Goal: Task Accomplishment & Management: Use online tool/utility

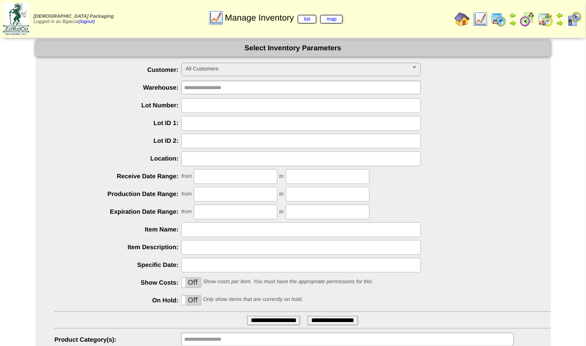
scroll to position [54, 0]
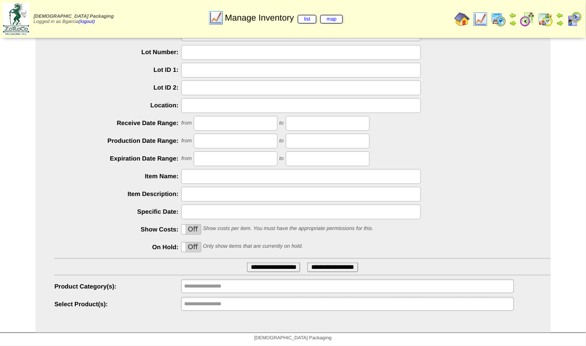
click at [272, 305] on ul "**********" at bounding box center [347, 304] width 332 height 14
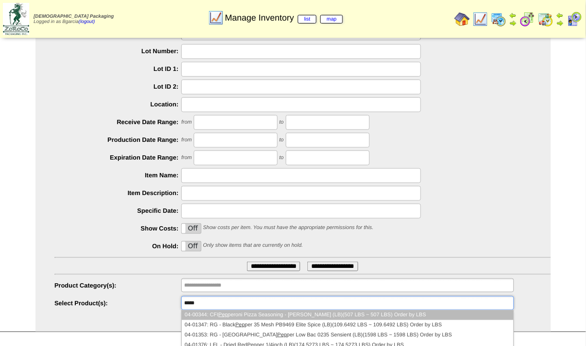
type input "******"
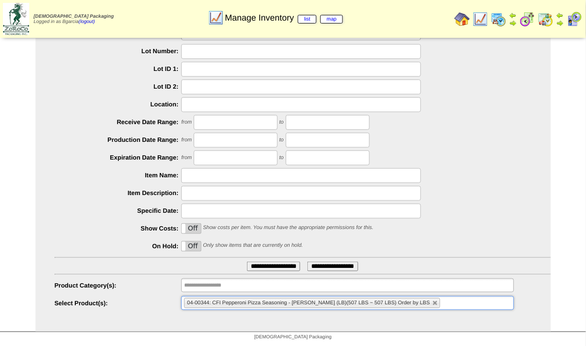
click at [247, 262] on input "**********" at bounding box center [273, 267] width 53 height 10
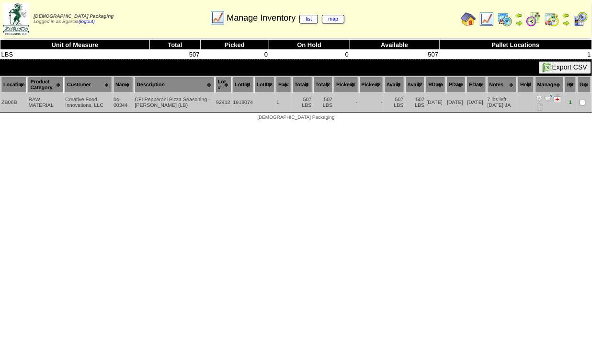
click at [541, 97] on img at bounding box center [540, 98] width 8 height 8
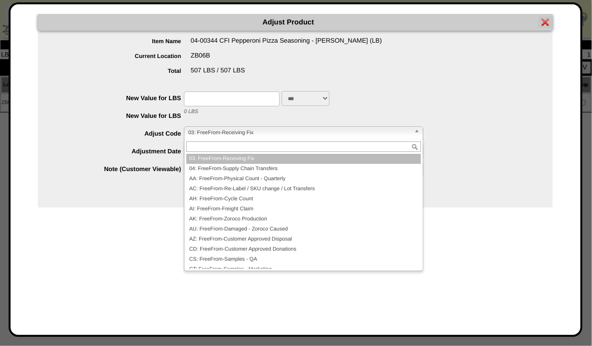
click at [205, 135] on span "03: FreeFrom-Receiving Fix" at bounding box center [299, 133] width 222 height 12
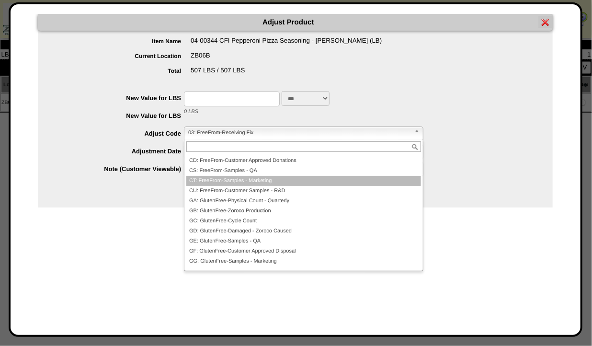
scroll to position [87, 0]
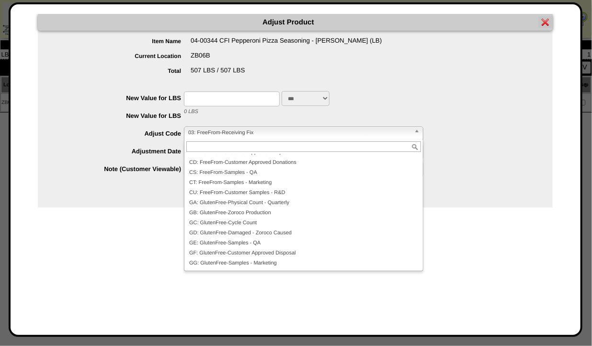
click at [406, 98] on div "***" at bounding box center [305, 98] width 496 height 15
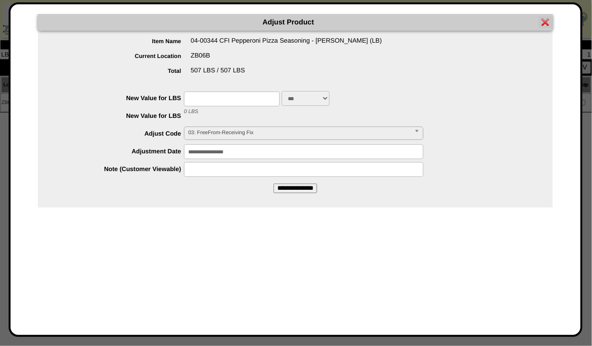
click at [544, 23] on img at bounding box center [546, 22] width 8 height 8
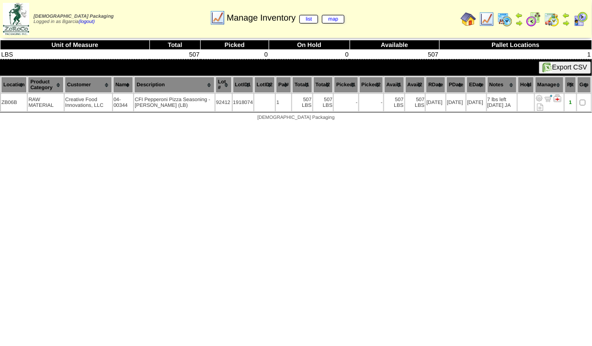
click at [536, 19] on img at bounding box center [533, 19] width 15 height 15
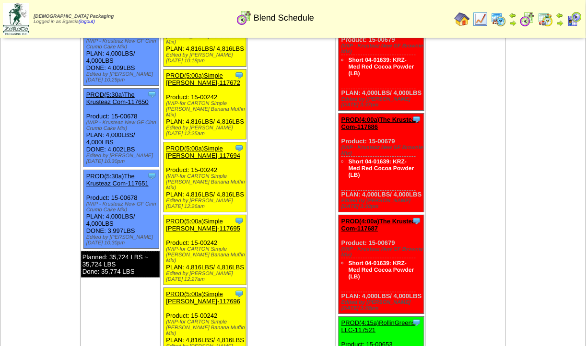
scroll to position [654, 0]
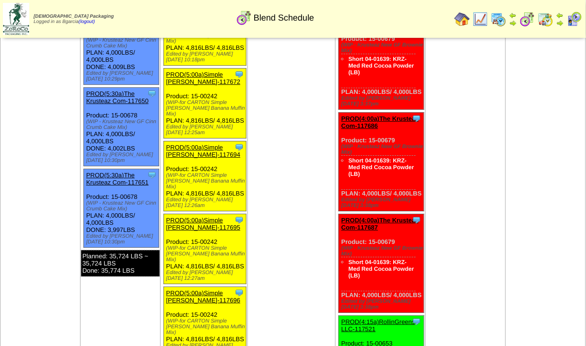
click at [485, 20] on img at bounding box center [480, 19] width 15 height 15
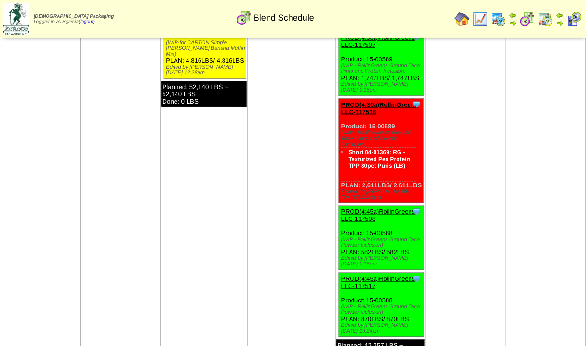
scroll to position [1008, 0]
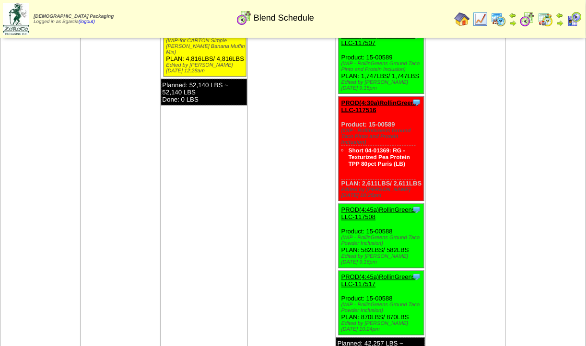
click at [186, 23] on link "PROD(5:00a)Simple [PERSON_NAME]-117697" at bounding box center [203, 16] width 74 height 14
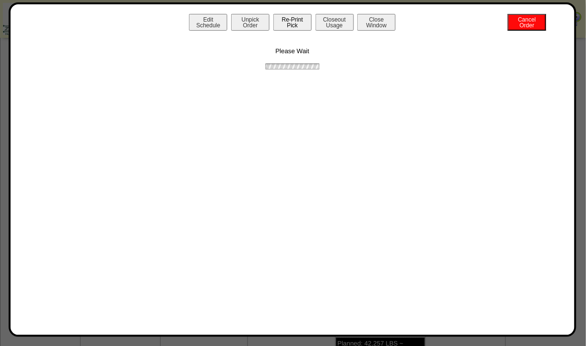
click at [294, 23] on button "Re-Print Pick" at bounding box center [292, 22] width 38 height 17
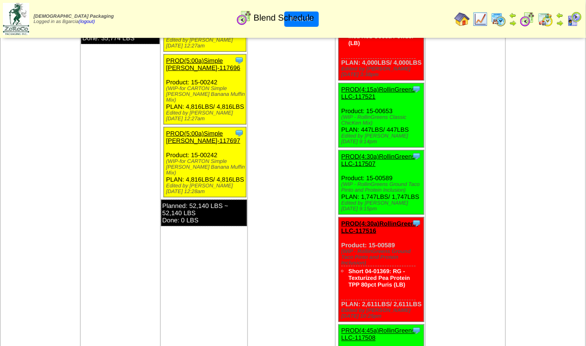
scroll to position [887, 0]
click at [200, 71] on link "PROD(5:00a)Simple Mills-117696" at bounding box center [203, 64] width 74 height 14
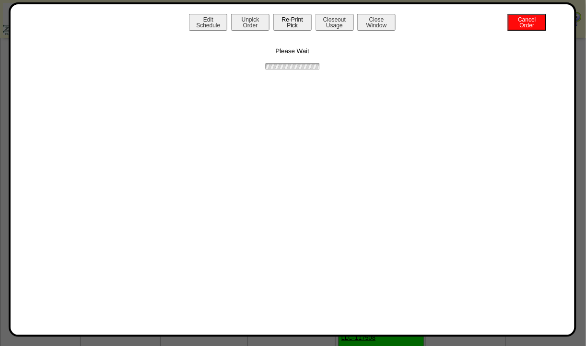
click at [300, 21] on button "Re-Print Pick" at bounding box center [292, 22] width 38 height 17
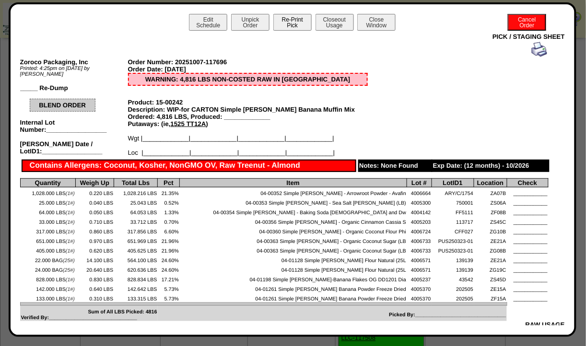
click at [300, 21] on button "Re-Print Pick" at bounding box center [292, 22] width 38 height 17
click at [378, 24] on button "Close Window" at bounding box center [376, 22] width 38 height 17
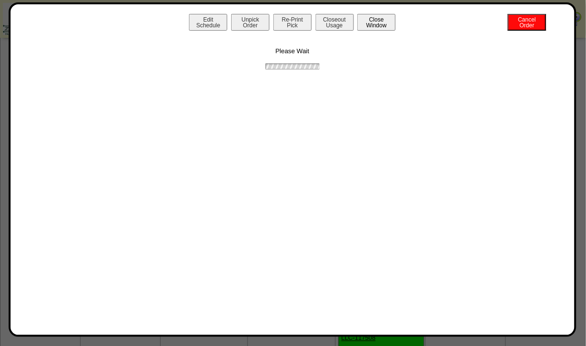
click at [378, 24] on button "Close Window" at bounding box center [376, 22] width 38 height 17
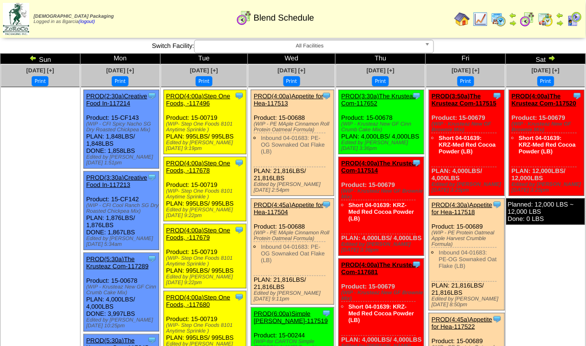
click at [488, 19] on img at bounding box center [480, 19] width 15 height 15
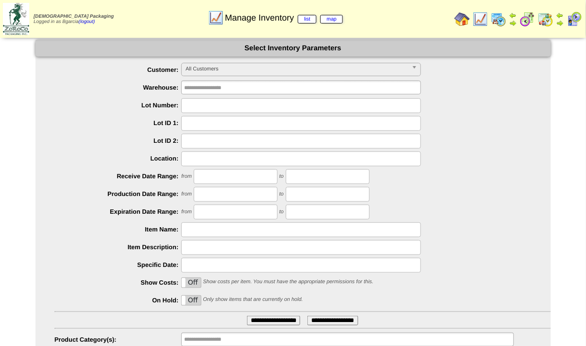
scroll to position [54, 0]
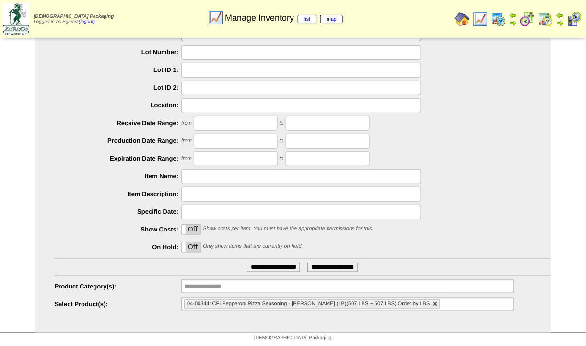
click at [432, 303] on link at bounding box center [435, 305] width 6 height 6
type input "**********"
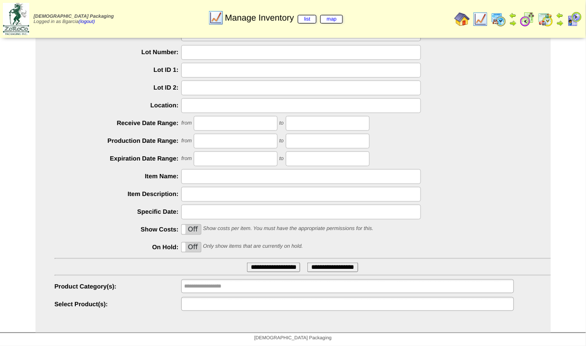
click at [406, 303] on ul at bounding box center [347, 304] width 332 height 14
